Goal: Information Seeking & Learning: Learn about a topic

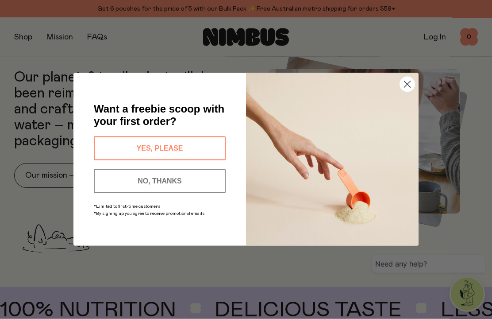
scroll to position [324, 0]
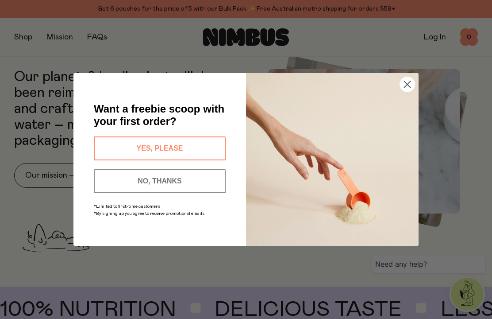
click at [406, 92] on circle "Close dialog" at bounding box center [407, 84] width 15 height 15
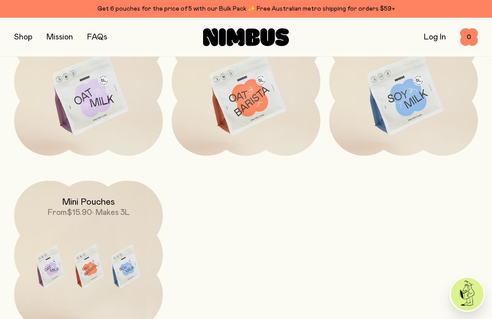
scroll to position [761, 0]
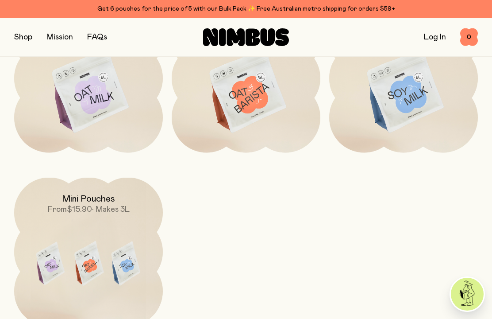
click at [352, 256] on div "Oat Milk From $22.90 • Makes 5L Oat Barista $23.90 • Makes 5L Soy Milk From $22…" at bounding box center [246, 165] width 464 height 322
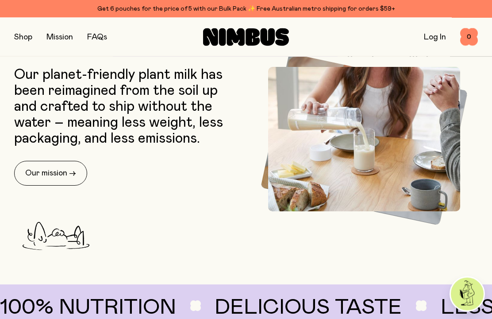
scroll to position [326, 0]
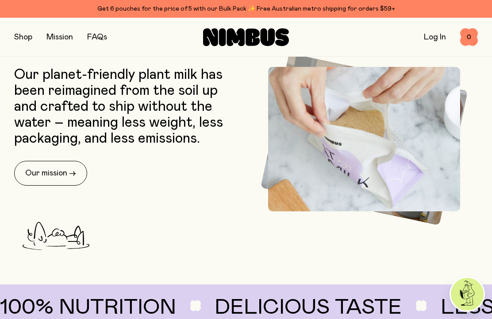
click at [103, 37] on link "FAQs" at bounding box center [97, 37] width 20 height 8
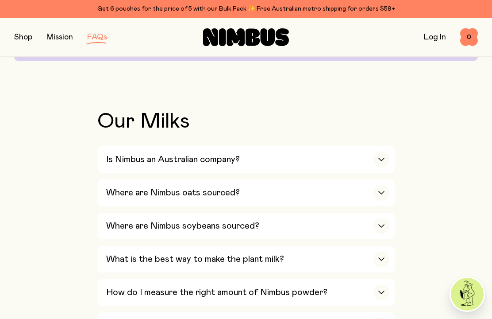
scroll to position [259, 0]
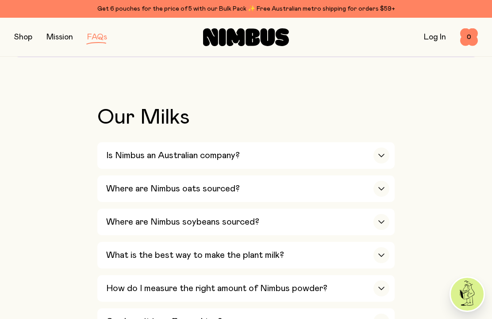
click at [382, 214] on div "button" at bounding box center [382, 222] width 16 height 16
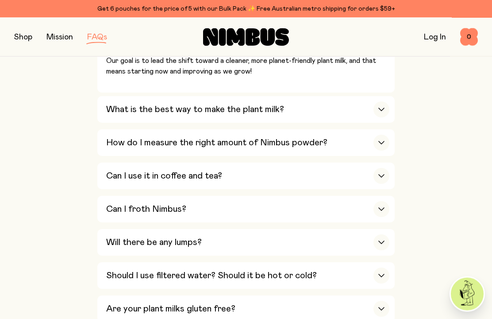
scroll to position [528, 0]
click at [388, 108] on div "What is the best way to make the plant milk?" at bounding box center [247, 109] width 283 height 27
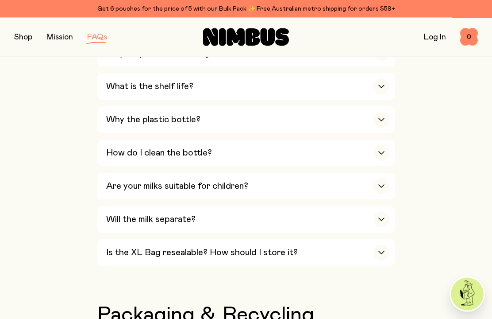
scroll to position [883, 0]
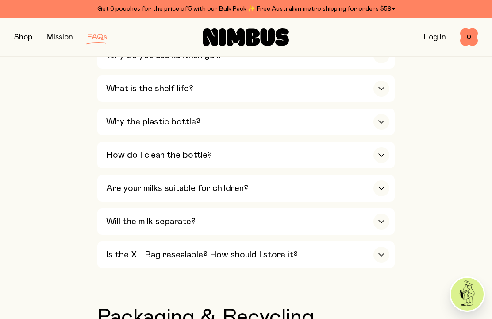
click at [381, 253] on icon "button" at bounding box center [381, 254] width 5 height 3
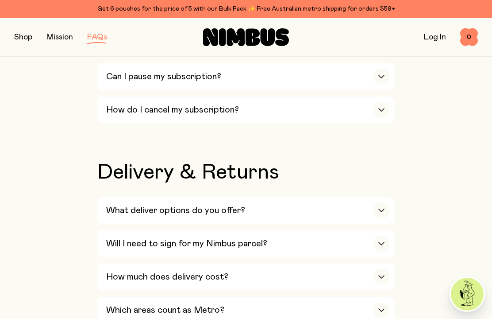
scroll to position [1402, 0]
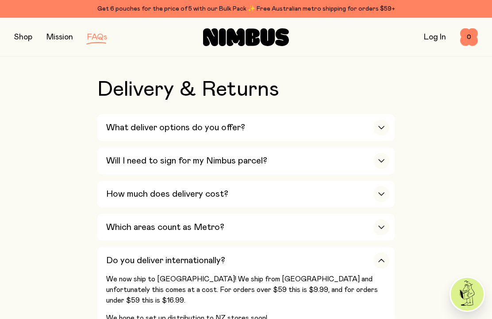
scroll to position [1479, 0]
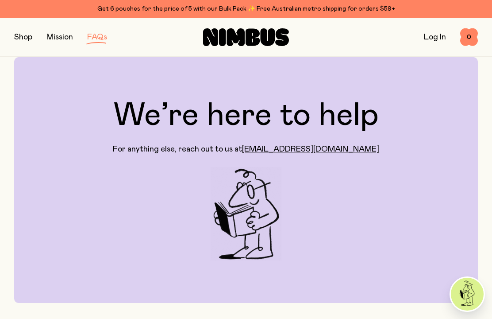
scroll to position [0, 0]
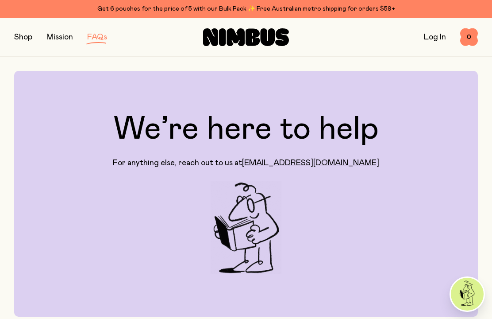
click at [61, 36] on link "Mission" at bounding box center [59, 37] width 27 height 8
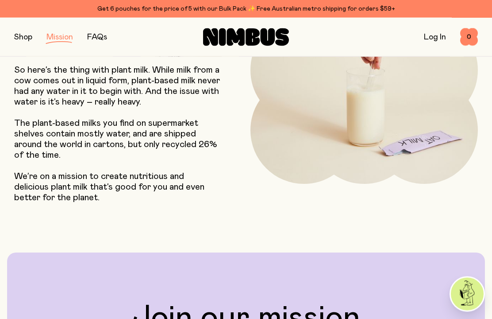
scroll to position [109, 0]
click at [25, 41] on button "button" at bounding box center [23, 37] width 18 height 12
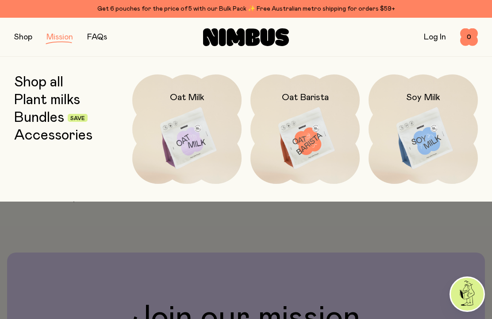
click at [312, 218] on div at bounding box center [246, 220] width 492 height 39
click at [310, 191] on div "Shop all Plant milks Bundles Save Accessories Oat Milk Oat Barista Soy Milk" at bounding box center [246, 129] width 492 height 145
click at [302, 198] on div "Shop all Plant milks Bundles Save Accessories Oat Milk Oat Barista Soy Milk" at bounding box center [246, 129] width 492 height 145
click at [25, 27] on div "Shop Mission FAQs Log In 0 0" at bounding box center [246, 37] width 464 height 39
click at [26, 42] on button "button" at bounding box center [23, 37] width 18 height 12
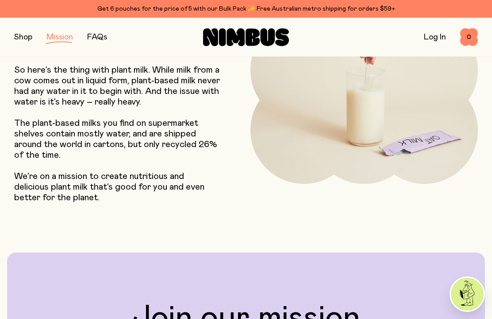
click at [23, 39] on button "button" at bounding box center [23, 37] width 18 height 12
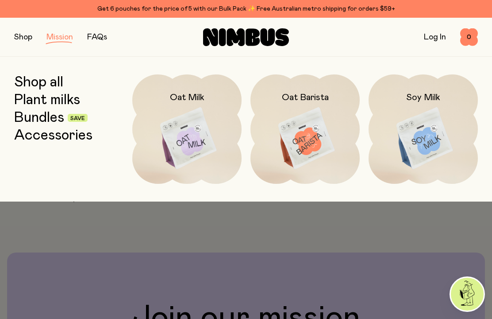
click at [435, 97] on h2 "Soy Milk" at bounding box center [423, 97] width 34 height 11
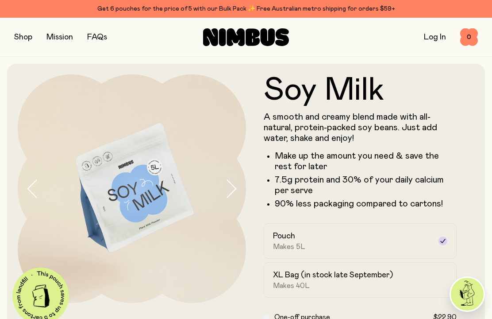
click at [24, 42] on button "button" at bounding box center [23, 37] width 18 height 12
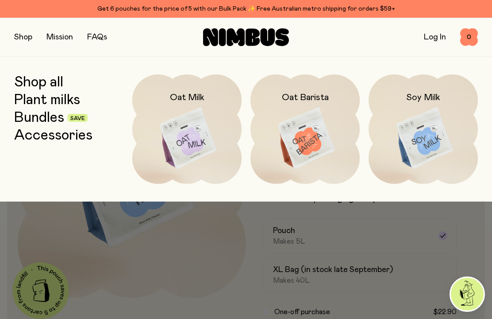
scroll to position [12, 0]
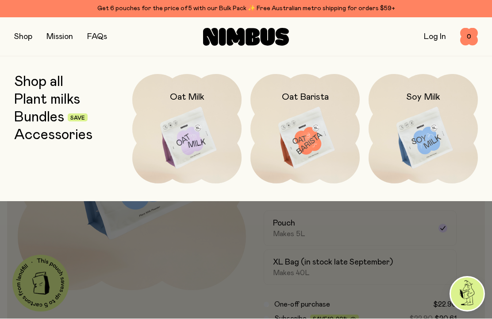
click at [65, 135] on link "Accessories" at bounding box center [53, 135] width 78 height 16
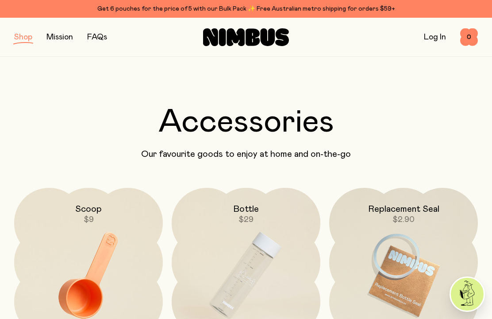
click at [67, 41] on link "Mission" at bounding box center [59, 37] width 27 height 8
click at [26, 38] on button "button" at bounding box center [23, 37] width 18 height 12
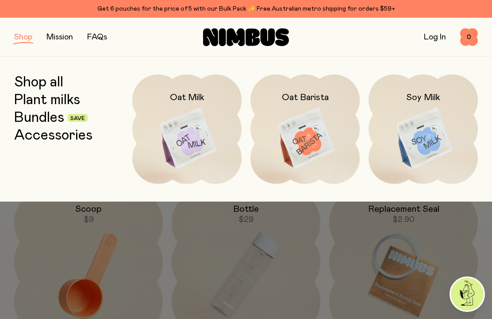
click at [45, 121] on link "Bundles" at bounding box center [39, 118] width 50 height 16
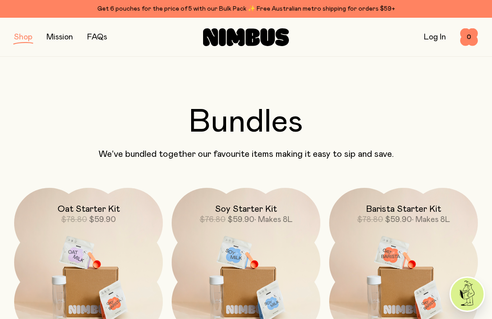
click at [328, 10] on div "Get 6 pouches for the price of 5 with our Bulk Pack ✨ Free Australian metro shi…" at bounding box center [246, 9] width 464 height 11
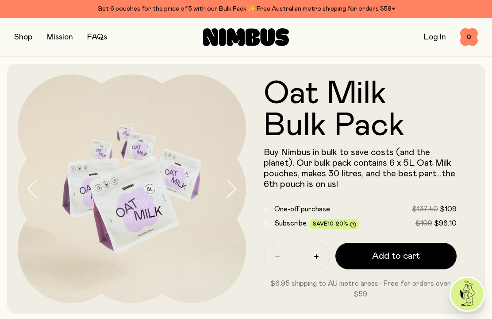
click at [323, 12] on div "Get 6 pouches for the price of 5 with our Bulk Pack ✨ Free Australian metro shi…" at bounding box center [246, 9] width 464 height 11
